Goal: Find contact information: Find contact information

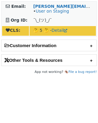
click at [57, 62] on h2 "Other Tools & Resources" at bounding box center [49, 60] width 95 height 11
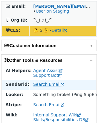
click at [44, 86] on link "Search Email" at bounding box center [48, 84] width 31 height 5
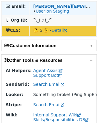
click at [59, 9] on link "User on Staging" at bounding box center [53, 11] width 34 height 5
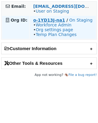
click at [51, 20] on strong "o-1YD13J-na1" at bounding box center [49, 20] width 32 height 5
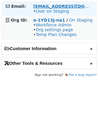
click at [57, 5] on strong "gabe@dakota.xyz" at bounding box center [74, 6] width 82 height 5
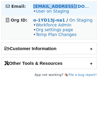
drag, startPoint x: 77, startPoint y: 5, endPoint x: 32, endPoint y: 5, distance: 44.1
click at [32, 5] on td "gabe@dakota.xyz • User on Staging" at bounding box center [63, 8] width 67 height 13
copy strong "gabe@dakota.xyz"
